Goal: Check status: Check status

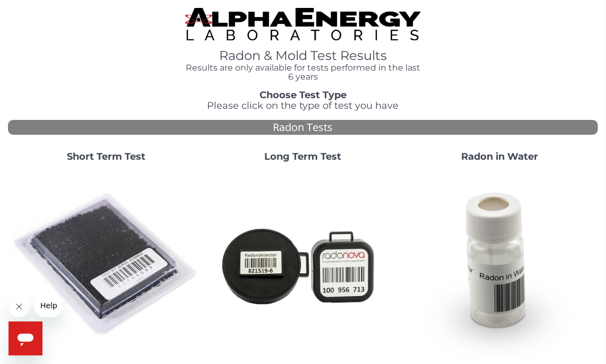
click at [102, 155] on strong "Short Term Test" at bounding box center [106, 157] width 79 height 12
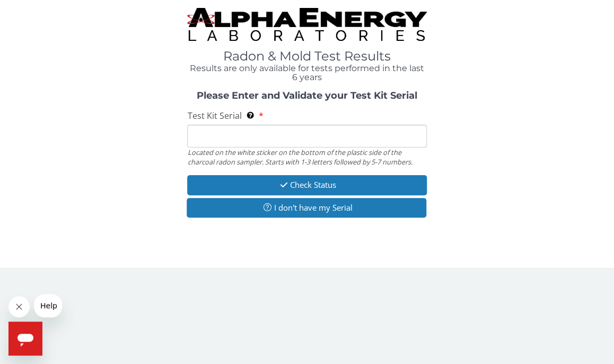
click at [204, 138] on input "Test Kit Serial Located on the white sticker on the bottom of the plastic side …" at bounding box center [306, 136] width 239 height 23
type input "f"
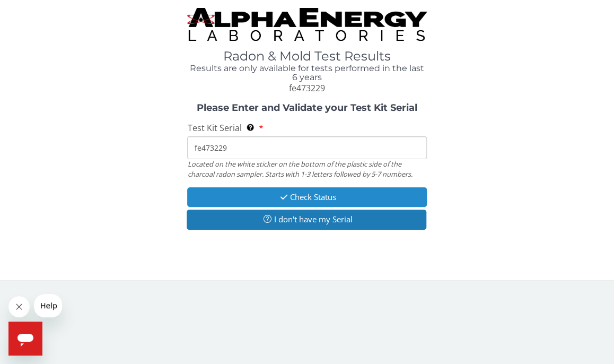
type input "fe473229"
click at [284, 190] on button "Check Status" at bounding box center [306, 197] width 239 height 20
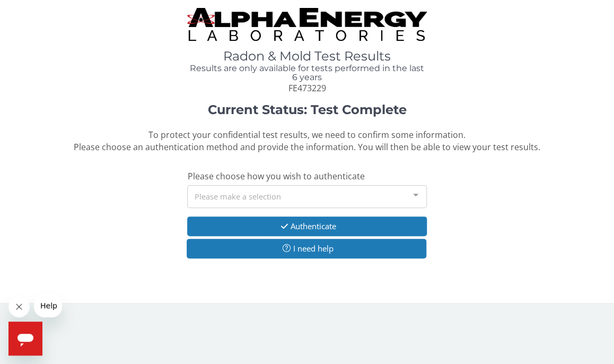
click at [312, 201] on div "Please make a selection" at bounding box center [306, 196] width 239 height 23
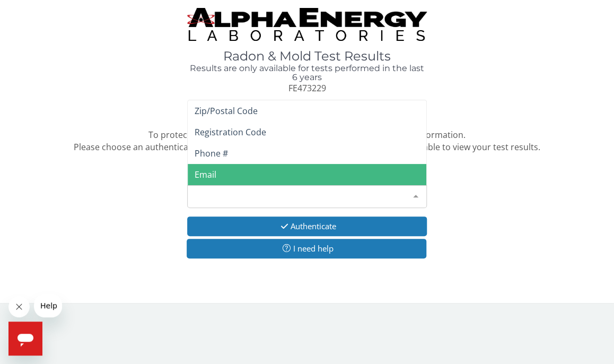
click at [307, 175] on span "Email" at bounding box center [307, 174] width 238 height 21
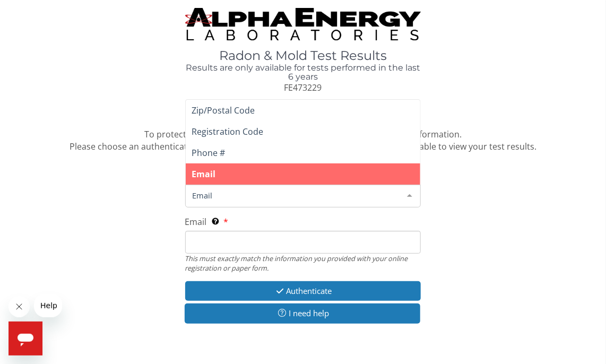
click at [304, 189] on span "Email" at bounding box center [295, 195] width 210 height 12
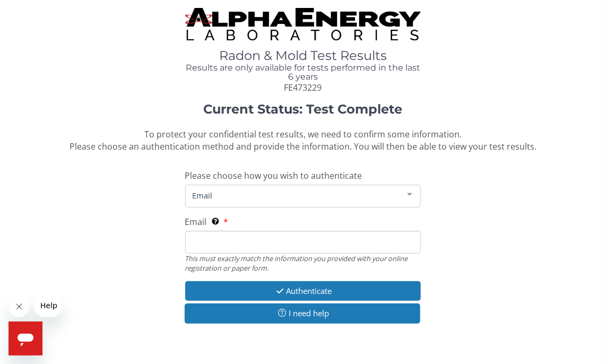
click at [304, 189] on span "Email" at bounding box center [295, 195] width 210 height 12
click at [306, 237] on input "Email This must exactly match the information you provided with your online reg…" at bounding box center [303, 242] width 236 height 23
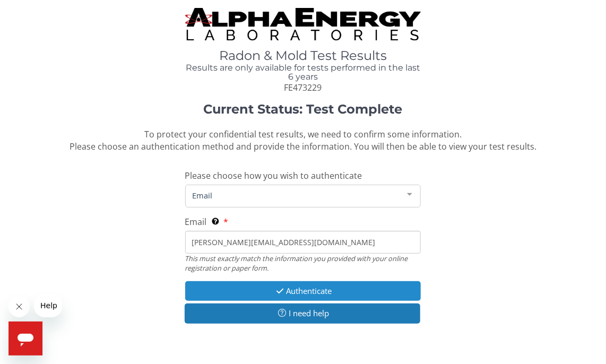
type input "[PERSON_NAME][EMAIL_ADDRESS][DOMAIN_NAME]"
click at [284, 288] on button "Authenticate" at bounding box center [303, 291] width 236 height 20
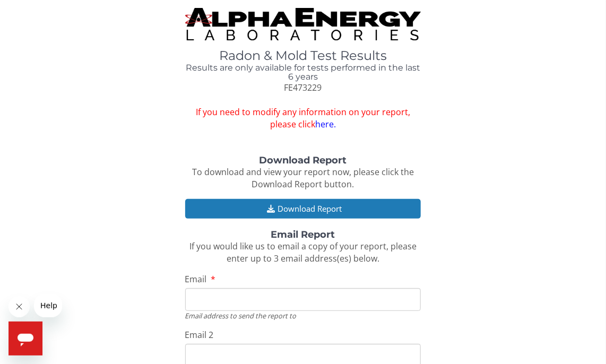
click at [285, 301] on input "Email" at bounding box center [303, 299] width 236 height 23
type input "[PERSON_NAME][EMAIL_ADDRESS][DOMAIN_NAME]"
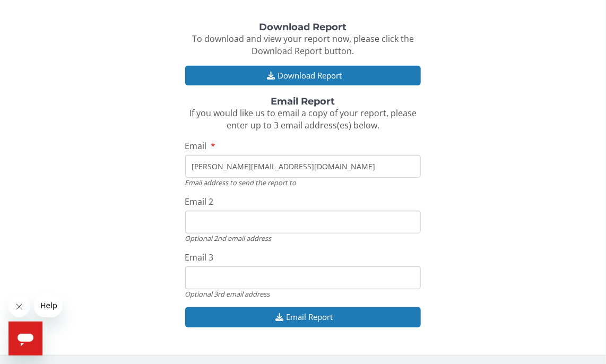
scroll to position [135, 0]
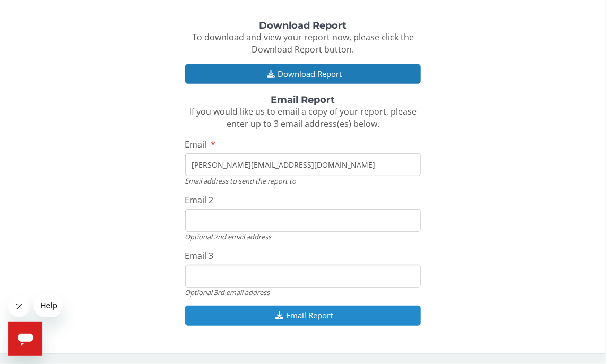
click at [303, 316] on button "Email Report" at bounding box center [303, 316] width 236 height 20
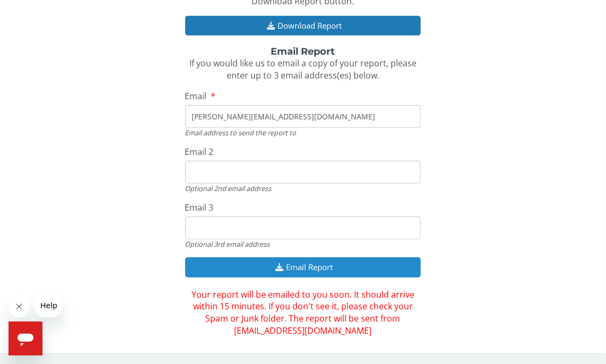
scroll to position [182, 0]
